Goal: Task Accomplishment & Management: Use online tool/utility

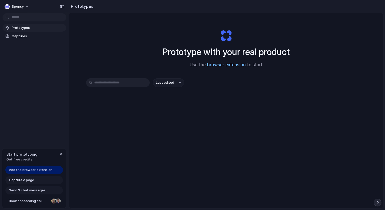
click at [225, 64] on link "browser extension" at bounding box center [226, 64] width 39 height 5
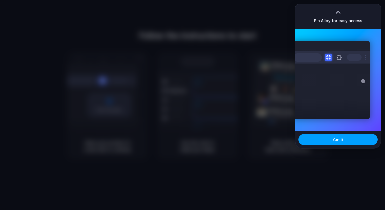
click at [319, 141] on button "Got it" at bounding box center [338, 139] width 79 height 11
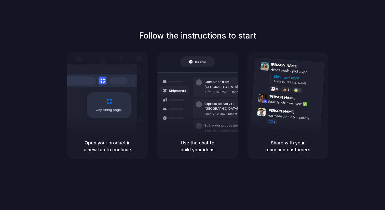
click at [348, 54] on div "Follow the instructions to start Capturing page Open your product in a new tab …" at bounding box center [197, 94] width 385 height 129
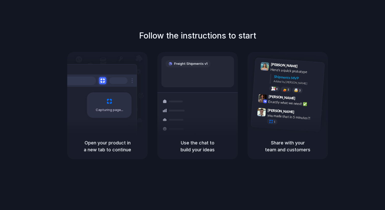
click at [106, 126] on div "Capturing page" at bounding box center [98, 103] width 77 height 78
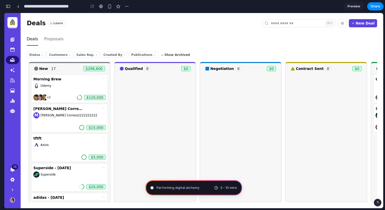
click at [220, 188] on div "3 - 10 mins" at bounding box center [225, 187] width 23 height 5
type input "**********"
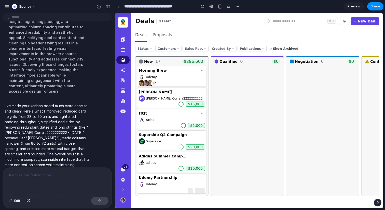
click at [65, 172] on p at bounding box center [57, 175] width 100 height 6
click at [17, 200] on span "Edit" at bounding box center [17, 200] width 6 height 5
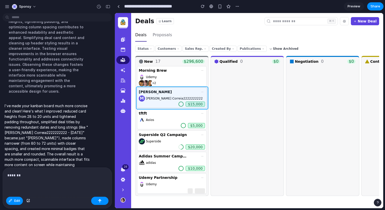
click at [147, 88] on div at bounding box center [249, 110] width 268 height 195
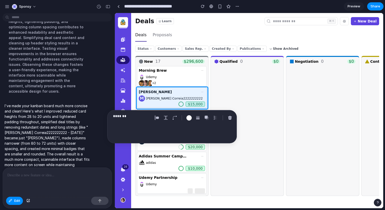
click at [120, 123] on div "*******" at bounding box center [172, 126] width 130 height 33
click at [139, 122] on div "*******" at bounding box center [132, 118] width 38 height 10
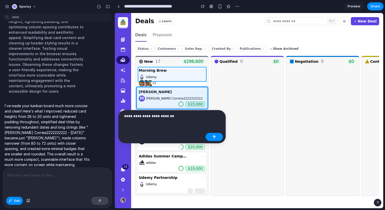
click at [198, 69] on div at bounding box center [249, 110] width 268 height 195
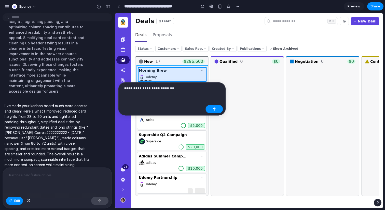
click at [201, 67] on div at bounding box center [249, 110] width 268 height 195
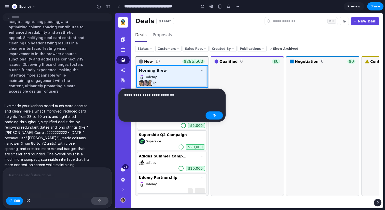
click at [182, 97] on p "**********" at bounding box center [164, 94] width 80 height 6
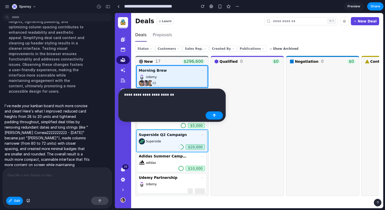
click at [197, 132] on div at bounding box center [249, 110] width 268 height 195
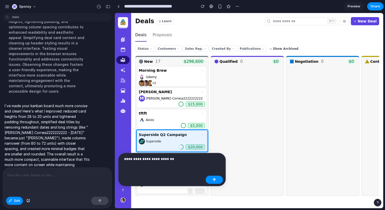
click at [180, 161] on p "**********" at bounding box center [164, 159] width 80 height 6
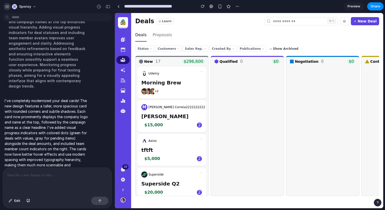
click at [7, 7] on div "button" at bounding box center [7, 6] width 5 height 5
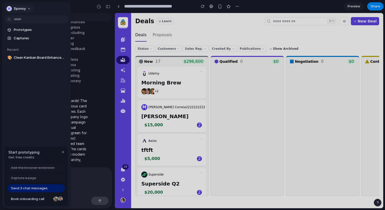
click at [7, 7] on div "button" at bounding box center [9, 8] width 5 height 5
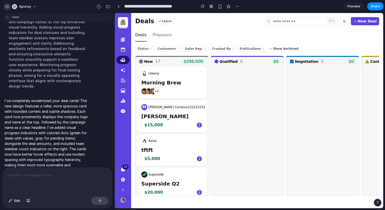
click at [6, 7] on div "button" at bounding box center [7, 6] width 5 height 5
click at [33, 5] on button "Sponsy" at bounding box center [24, 7] width 29 height 8
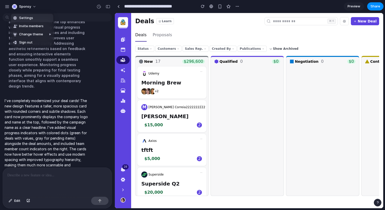
click at [33, 18] on li "Settings" at bounding box center [32, 18] width 42 height 8
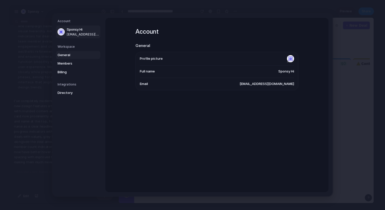
click at [66, 53] on span "General" at bounding box center [74, 55] width 33 height 5
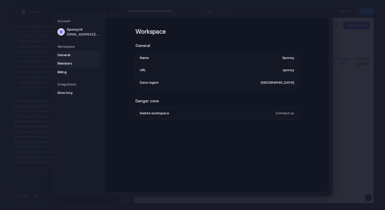
click at [66, 64] on span "Members" at bounding box center [74, 63] width 33 height 5
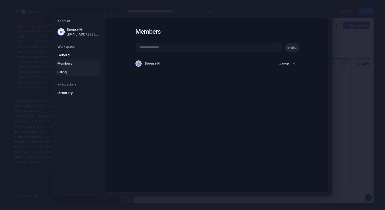
click at [65, 73] on span "Billing" at bounding box center [74, 72] width 33 height 5
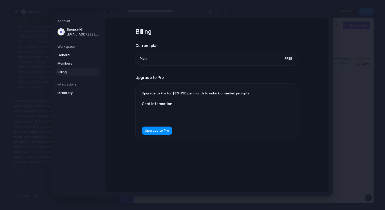
click at [64, 83] on h5 "Integrations" at bounding box center [79, 84] width 43 height 5
click at [64, 93] on span "Directory" at bounding box center [74, 92] width 33 height 5
